Goal: Navigation & Orientation: Find specific page/section

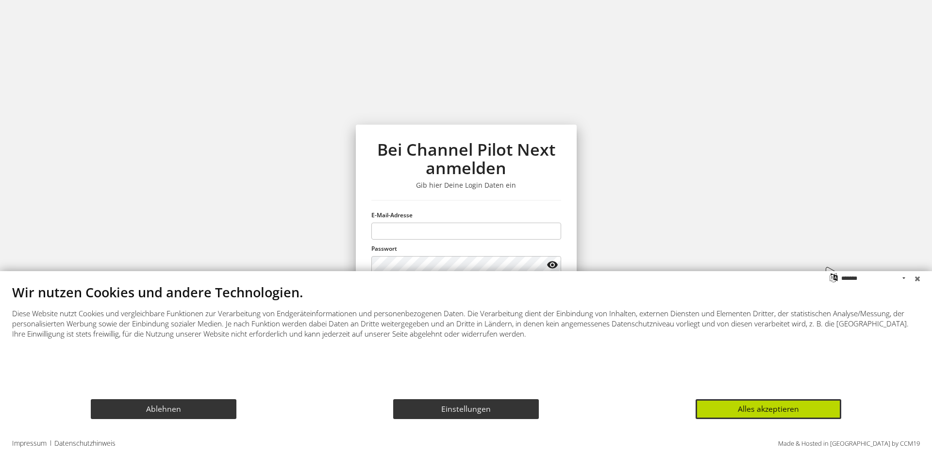
click at [0, 453] on com-1password-button at bounding box center [0, 453] width 0 height 0
type input "**********"
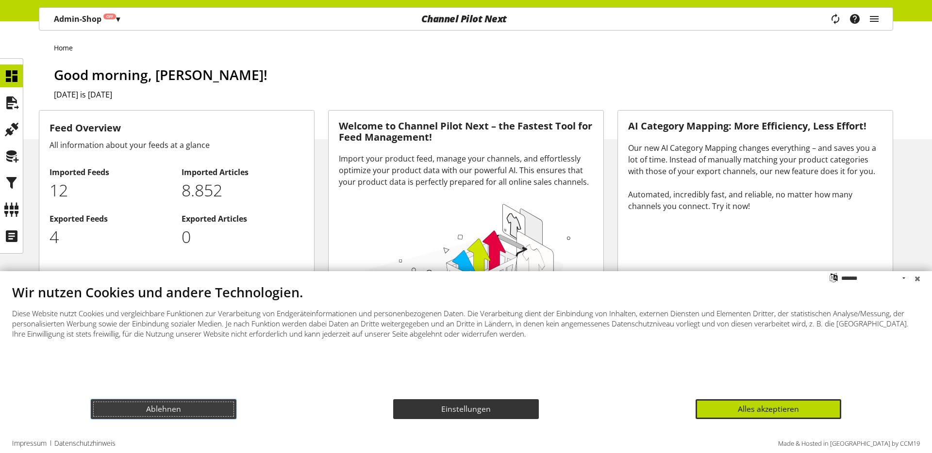
click at [186, 404] on button "Ablehnen" at bounding box center [164, 409] width 146 height 20
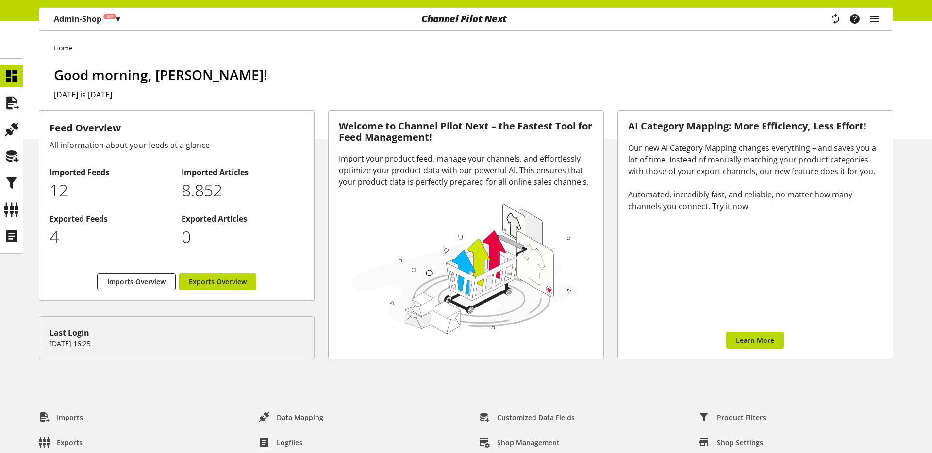
click at [349, 162] on div "Import your product feed, manage your channels, and effortlessly optimize your …" at bounding box center [466, 170] width 254 height 35
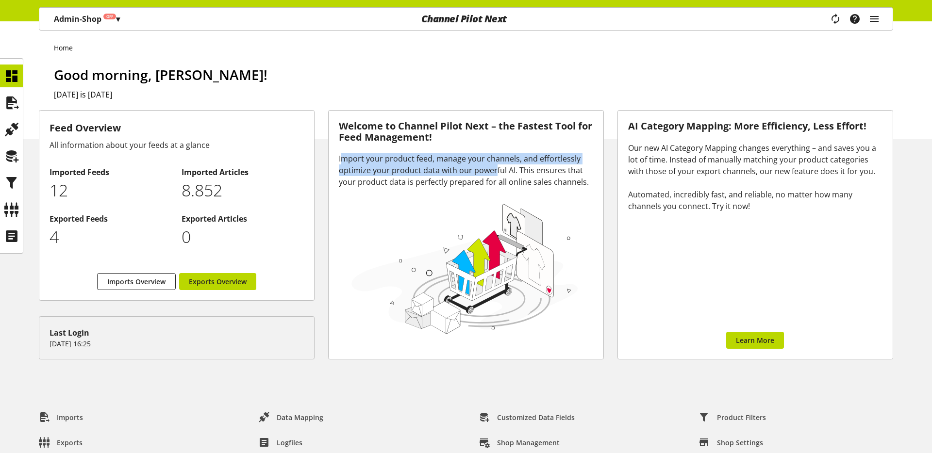
drag, startPoint x: 344, startPoint y: 158, endPoint x: 506, endPoint y: 177, distance: 163.2
click at [495, 174] on div "Import your product feed, manage your channels, and effortlessly optimize your …" at bounding box center [466, 170] width 254 height 35
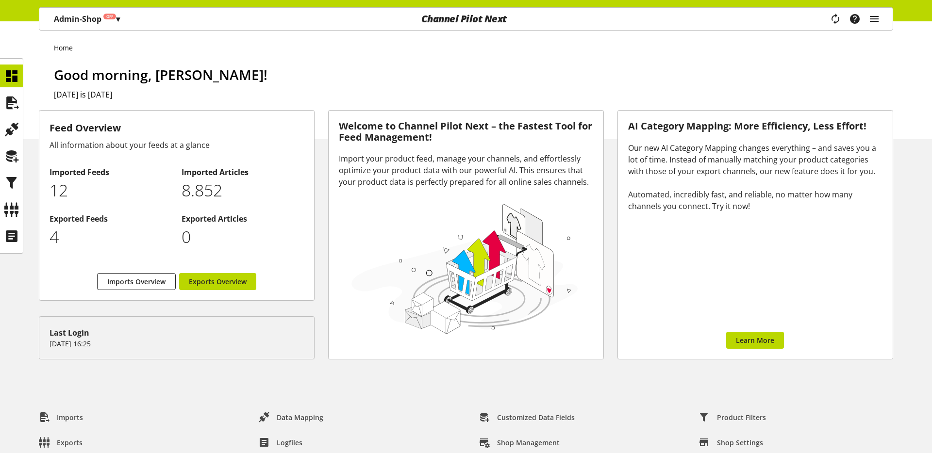
drag, startPoint x: 571, startPoint y: 178, endPoint x: 580, endPoint y: 182, distance: 10.0
click at [574, 179] on div "Import your product feed, manage your channels, and effortlessly optimize your …" at bounding box center [466, 170] width 254 height 35
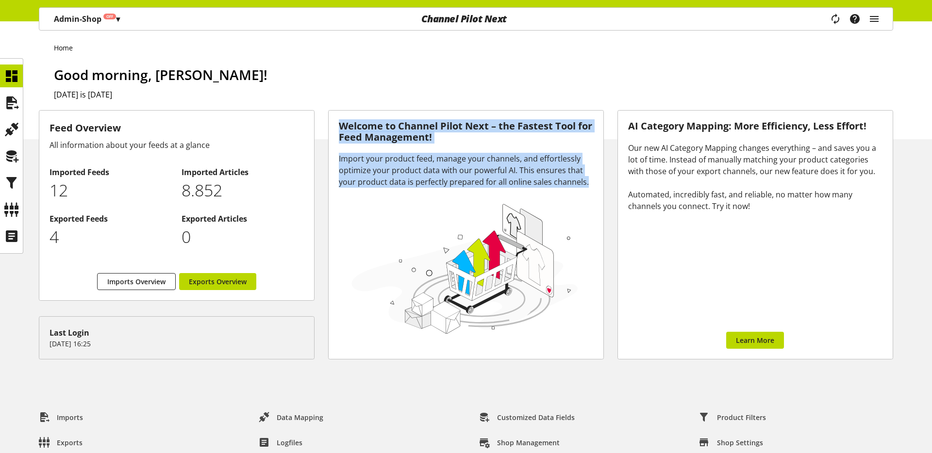
drag, startPoint x: 586, startPoint y: 183, endPoint x: 343, endPoint y: 126, distance: 249.3
click at [343, 126] on div "Welcome to Channel Pilot Next – the Fastest Tool for Feed Management! Import yo…" at bounding box center [465, 235] width 275 height 248
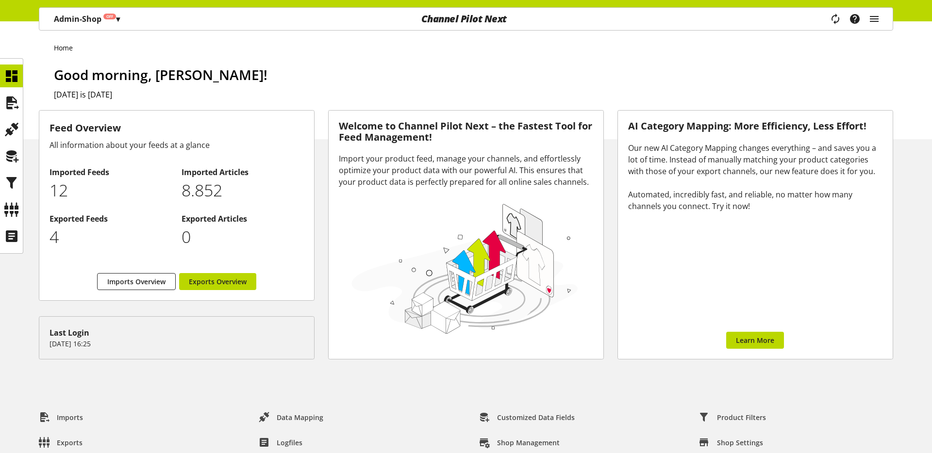
click at [343, 126] on h3 "Welcome to Channel Pilot Next – the Fastest Tool for Feed Management!" at bounding box center [466, 132] width 254 height 22
drag, startPoint x: 358, startPoint y: 128, endPoint x: 558, endPoint y: 182, distance: 208.0
click at [544, 179] on div "Welcome to Channel Pilot Next – the Fastest Tool for Feed Management! Import yo…" at bounding box center [465, 235] width 275 height 248
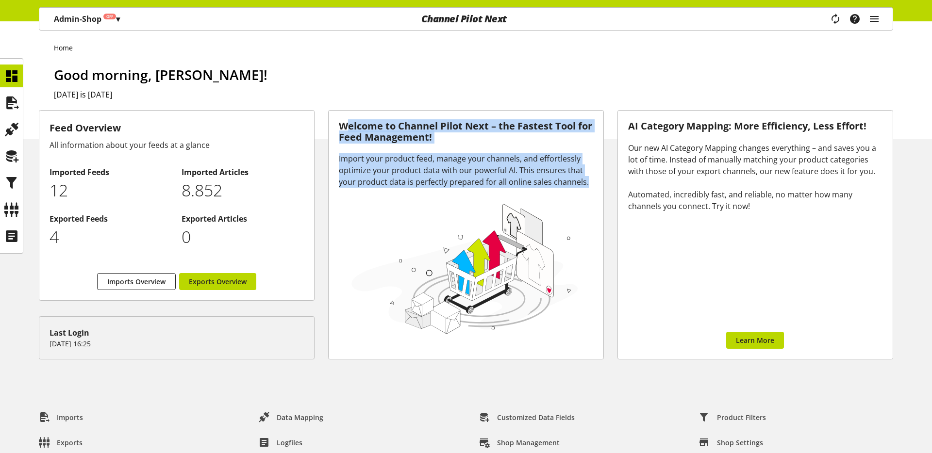
drag, startPoint x: 568, startPoint y: 181, endPoint x: 350, endPoint y: 123, distance: 225.2
click at [350, 122] on div "Welcome to Channel Pilot Next – the Fastest Tool for Feed Management! Import yo…" at bounding box center [465, 235] width 275 height 248
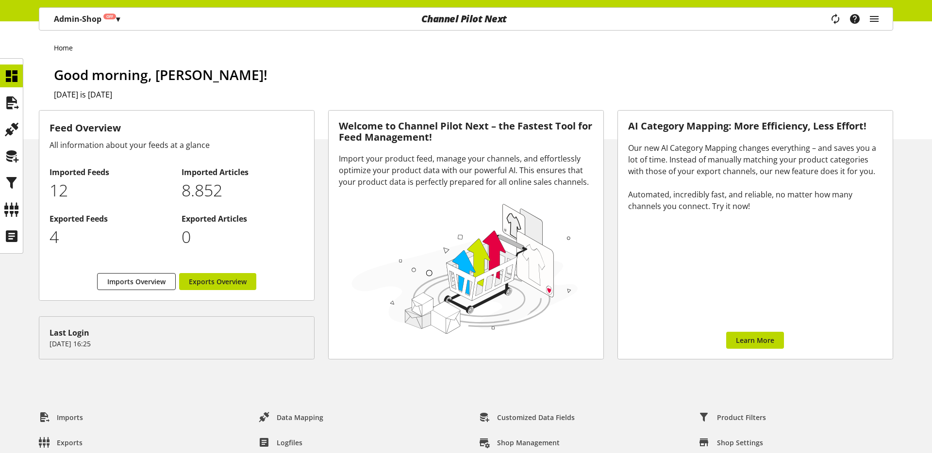
click at [350, 127] on h3 "Welcome to Channel Pilot Next – the Fastest Tool for Feed Management!" at bounding box center [466, 132] width 254 height 22
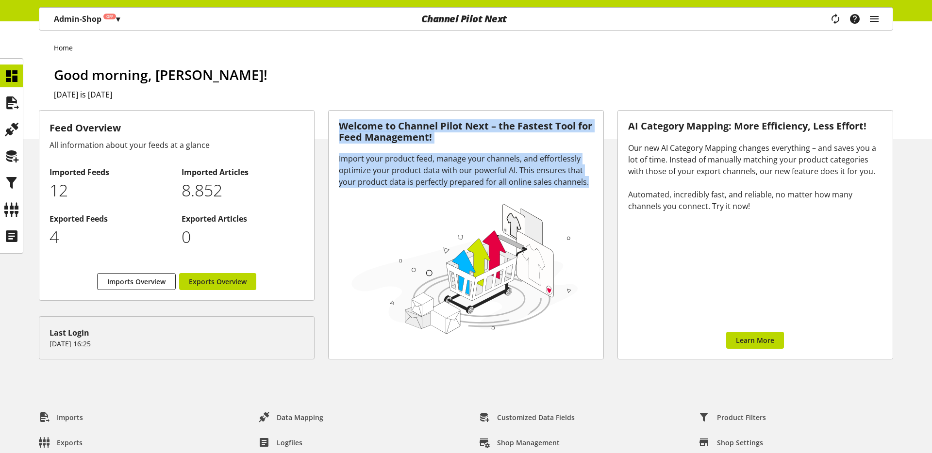
drag, startPoint x: 368, startPoint y: 138, endPoint x: 590, endPoint y: 183, distance: 225.7
click at [590, 183] on div "Welcome to Channel Pilot Next – the Fastest Tool for Feed Management! Import yo…" at bounding box center [465, 235] width 275 height 248
click at [590, 183] on div "Import your product feed, manage your channels, and effortlessly optimize your …" at bounding box center [466, 170] width 254 height 35
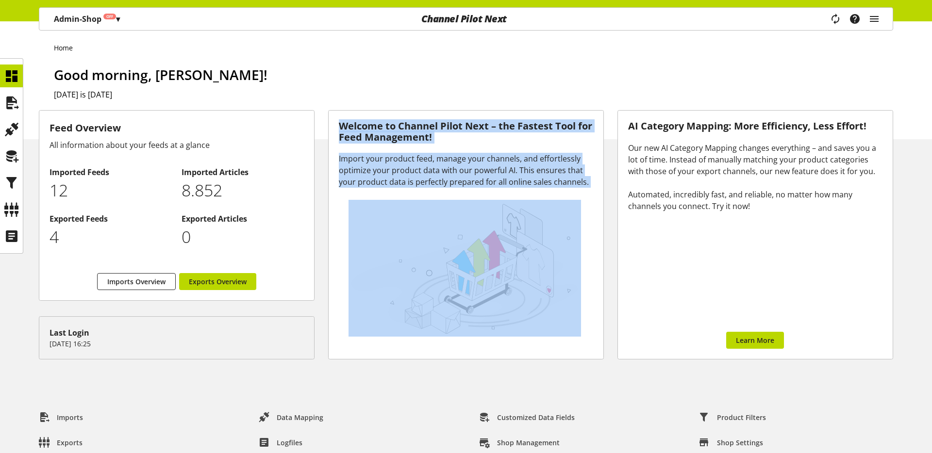
drag, startPoint x: 585, startPoint y: 182, endPoint x: 347, endPoint y: 126, distance: 244.2
click at [347, 127] on div "Welcome to Channel Pilot Next – the Fastest Tool for Feed Management! Import yo…" at bounding box center [465, 235] width 275 height 248
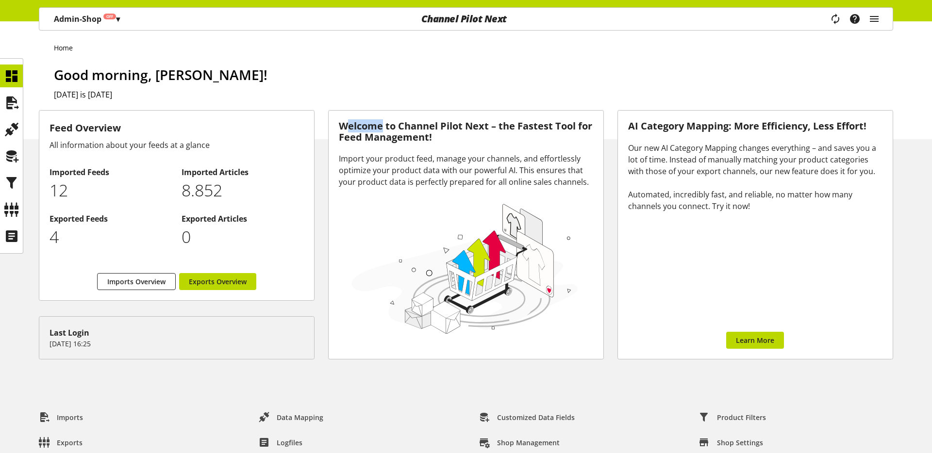
click at [347, 126] on h3 "Welcome to Channel Pilot Next – the Fastest Tool for Feed Management!" at bounding box center [466, 132] width 254 height 22
click at [465, 138] on h3 "Welcome to Channel Pilot Next – the Fastest Tool for Feed Management!" at bounding box center [466, 132] width 254 height 22
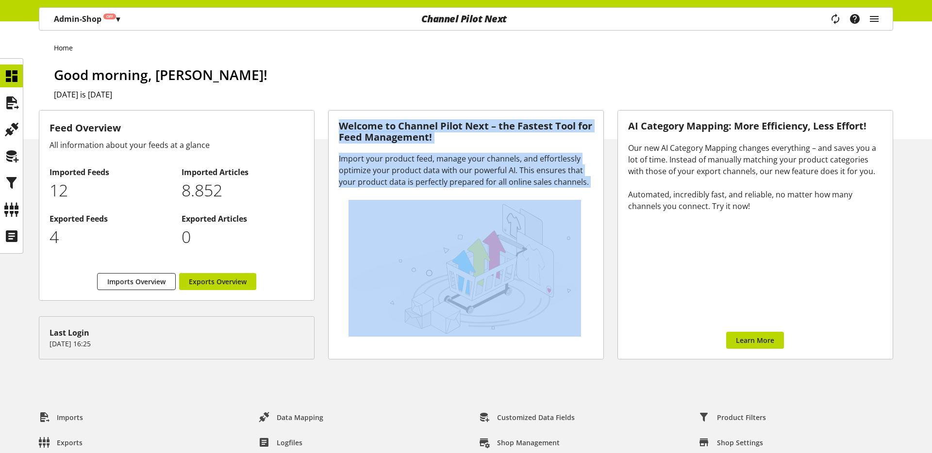
drag, startPoint x: 342, startPoint y: 127, endPoint x: 584, endPoint y: 190, distance: 250.8
click at [584, 190] on div "Welcome to Channel Pilot Next – the Fastest Tool for Feed Management! Import yo…" at bounding box center [465, 235] width 275 height 248
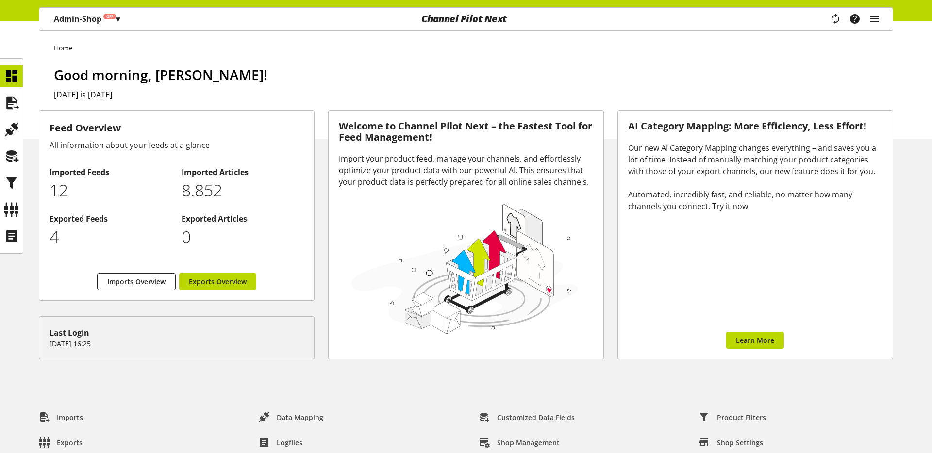
click at [588, 188] on div at bounding box center [466, 268] width 254 height 161
drag, startPoint x: 213, startPoint y: 75, endPoint x: 79, endPoint y: 74, distance: 133.9
click at [89, 73] on span "Good morning, [PERSON_NAME]!" at bounding box center [160, 75] width 213 height 18
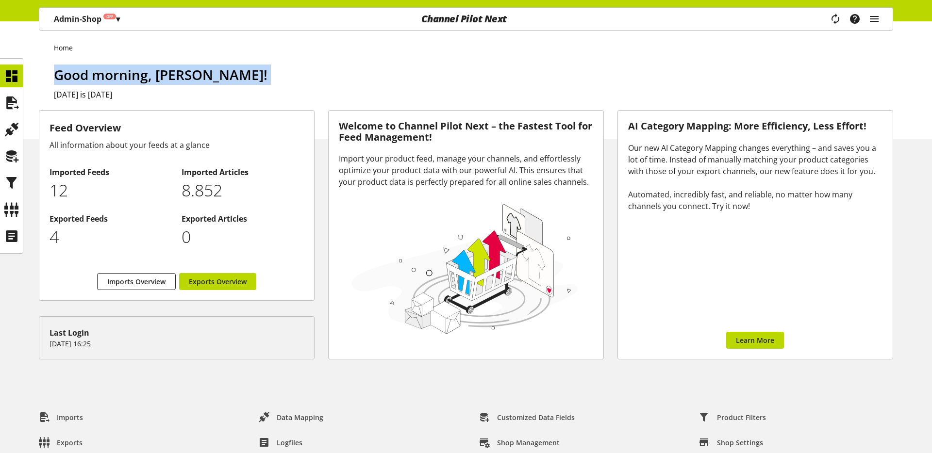
drag, startPoint x: 74, startPoint y: 75, endPoint x: 328, endPoint y: 87, distance: 255.0
click at [328, 87] on div "Good morning, [PERSON_NAME]! [DATE] is [DATE]" at bounding box center [473, 102] width 839 height 75
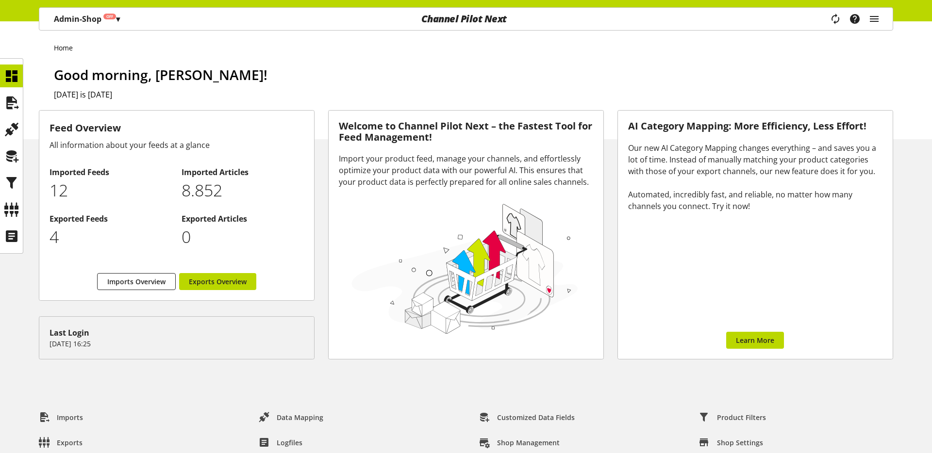
click at [320, 74] on h1 "Good morning, [PERSON_NAME]!" at bounding box center [473, 75] width 839 height 20
drag, startPoint x: 313, startPoint y: 74, endPoint x: 92, endPoint y: 64, distance: 221.5
click at [94, 62] on div "Home Good morning, [PERSON_NAME]! [DATE] is [DATE]" at bounding box center [466, 80] width 932 height 118
click at [89, 68] on span "Good morning, [PERSON_NAME]!" at bounding box center [160, 75] width 213 height 18
